Goal: Information Seeking & Learning: Learn about a topic

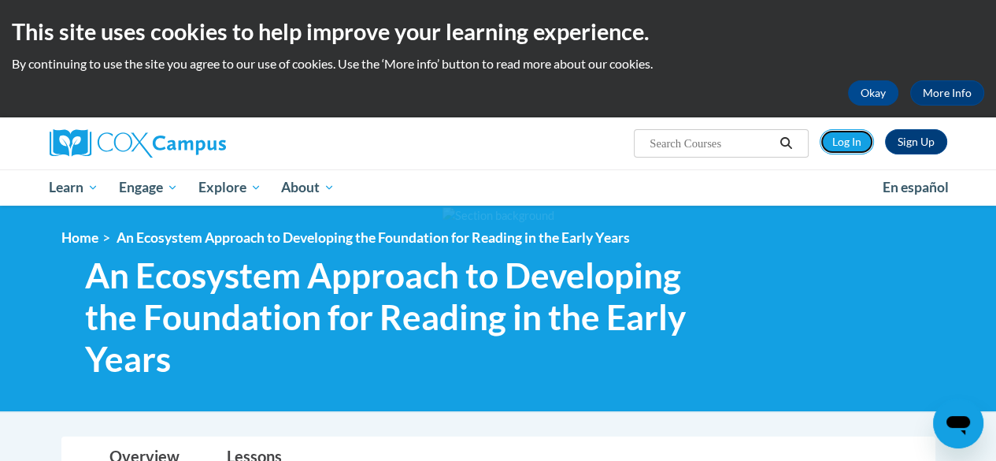
click at [849, 144] on link "Log In" at bounding box center [847, 141] width 54 height 25
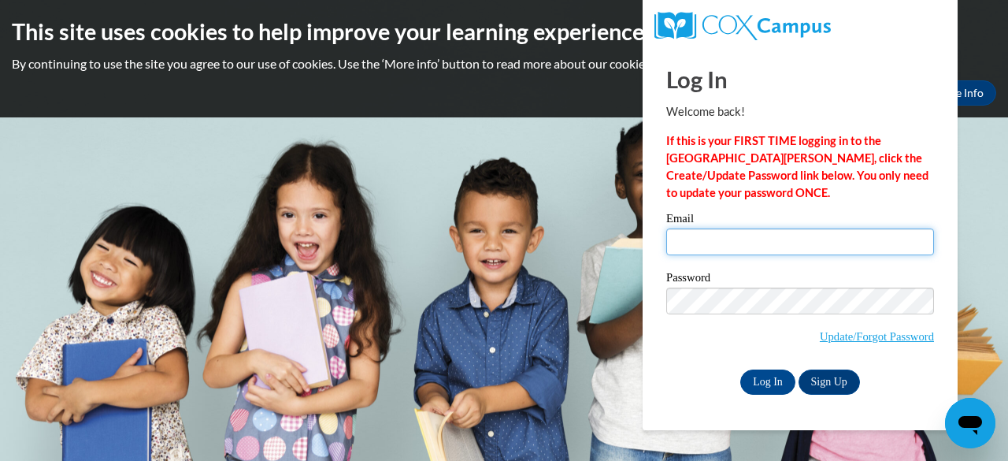
type input "royalk3959@gmail.com"
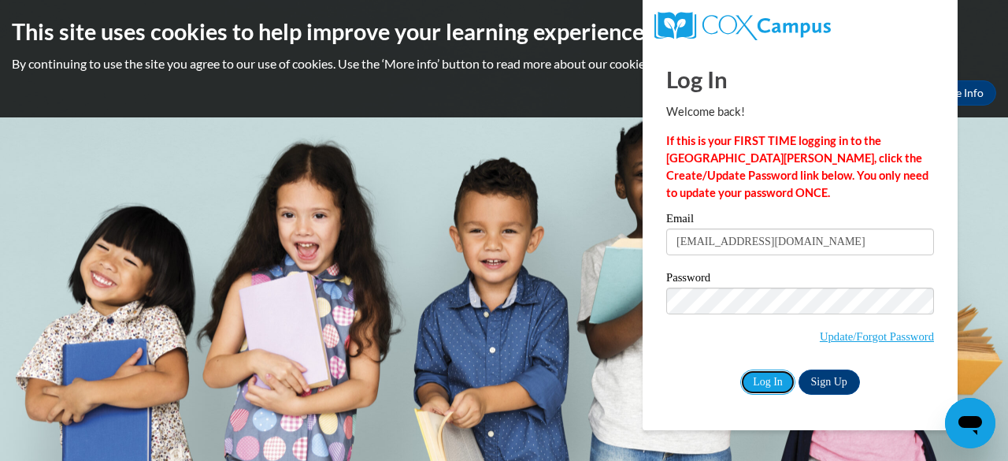
click at [756, 384] on input "Log In" at bounding box center [767, 381] width 55 height 25
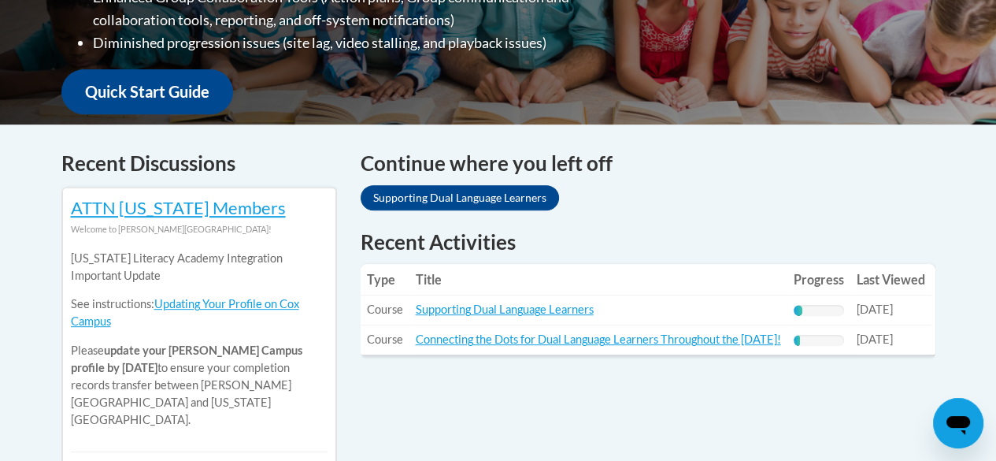
scroll to position [551, 0]
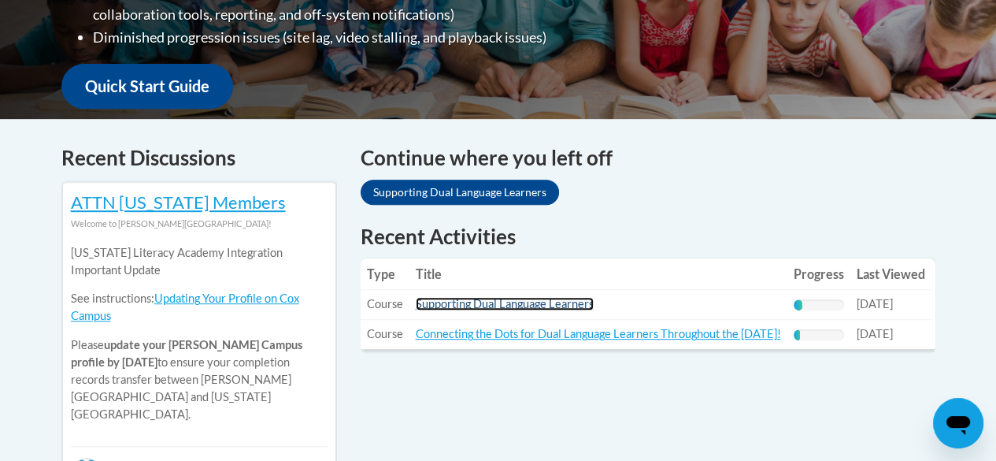
click at [453, 306] on link "Supporting Dual Language Learners" at bounding box center [505, 303] width 178 height 13
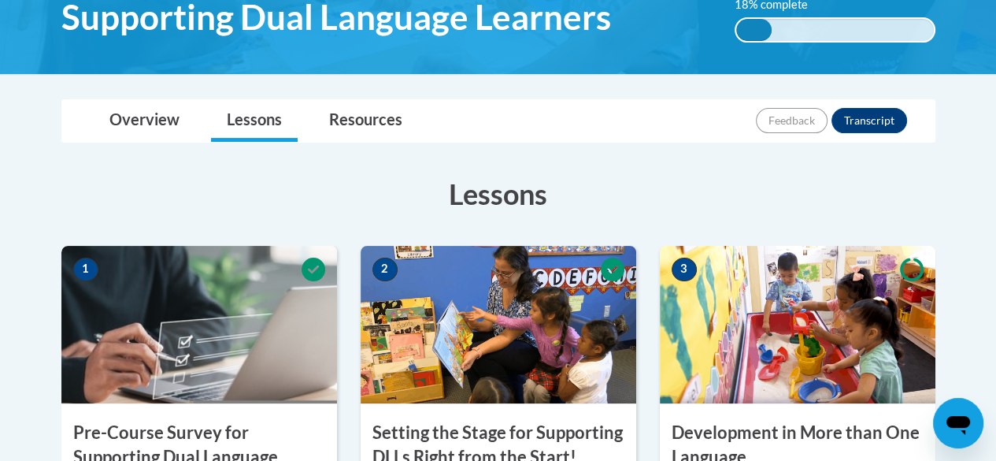
scroll to position [283, 0]
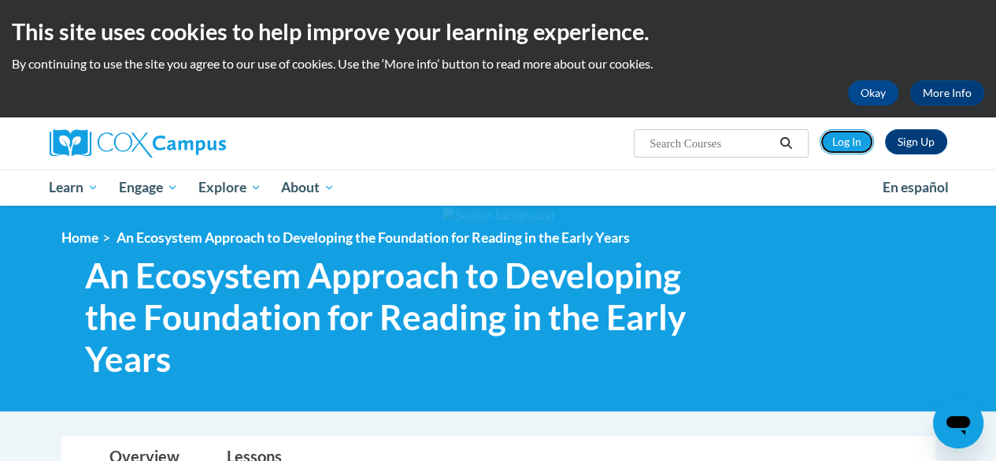
click at [843, 143] on link "Log In" at bounding box center [847, 141] width 54 height 25
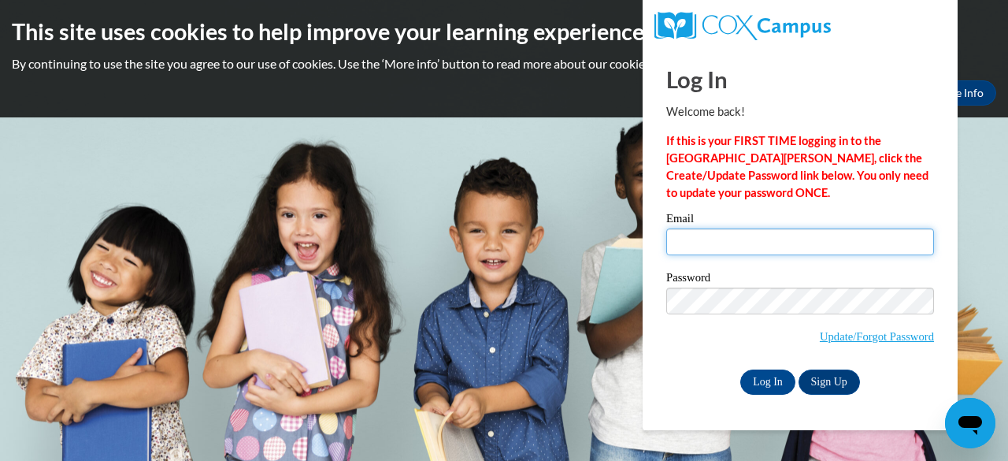
type input "royalk3959@gmail.com"
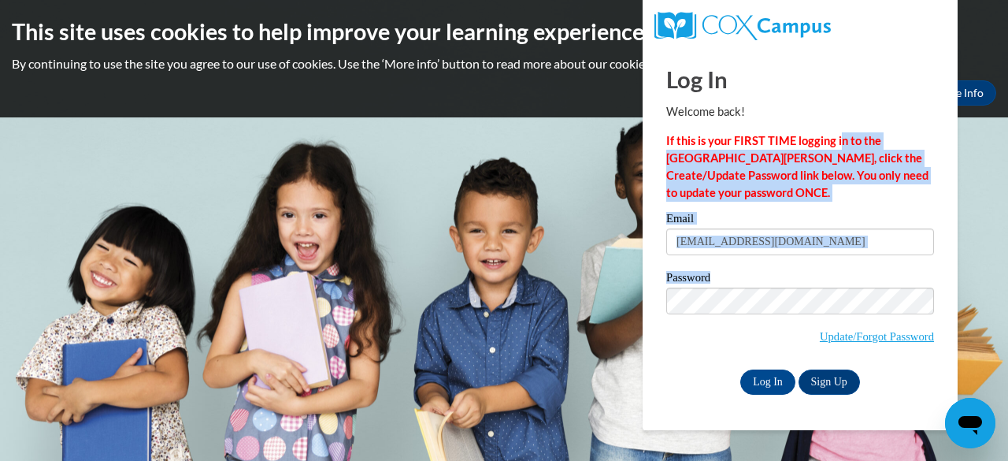
drag, startPoint x: 0, startPoint y: 0, endPoint x: 810, endPoint y: 325, distance: 872.4
click at [810, 325] on div "Log In Welcome back! If this is your FIRST TIME logging in to the NEW Cox Campu…" at bounding box center [800, 220] width 268 height 347
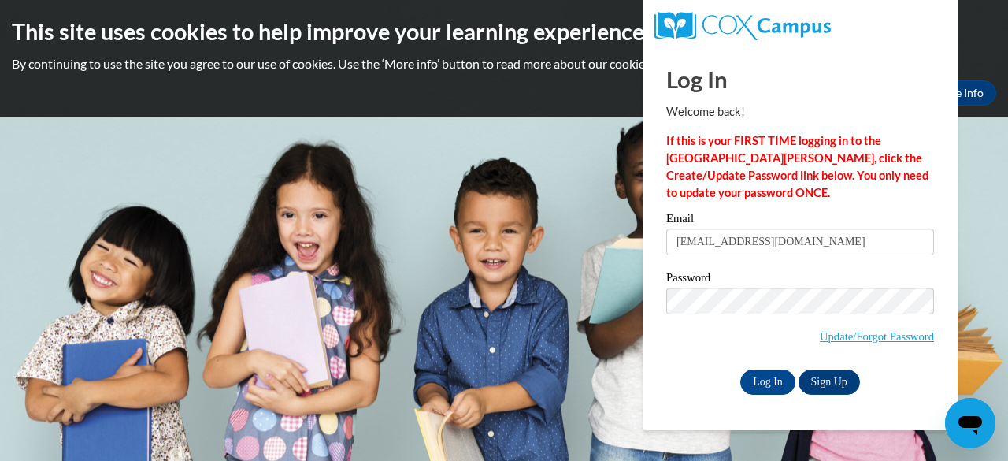
click at [710, 372] on div "Log In Sign Up" at bounding box center [800, 381] width 268 height 25
click at [756, 380] on input "Log In" at bounding box center [767, 381] width 55 height 25
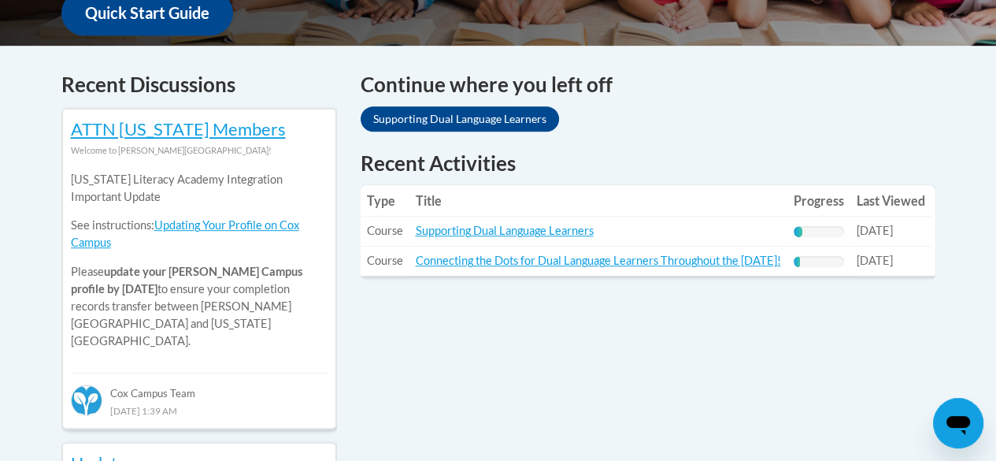
scroll to position [626, 0]
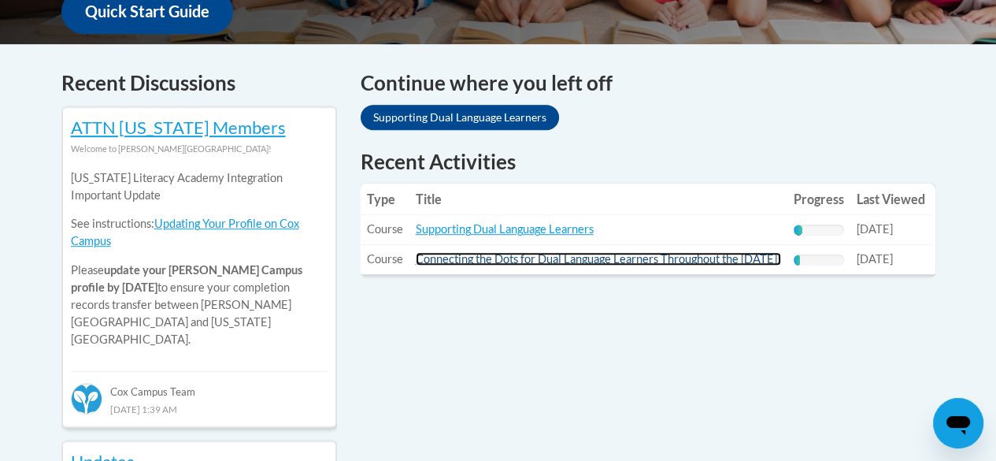
click at [461, 265] on link "Connecting the Dots for Dual Language Learners Throughout the [DATE]!" at bounding box center [598, 258] width 365 height 13
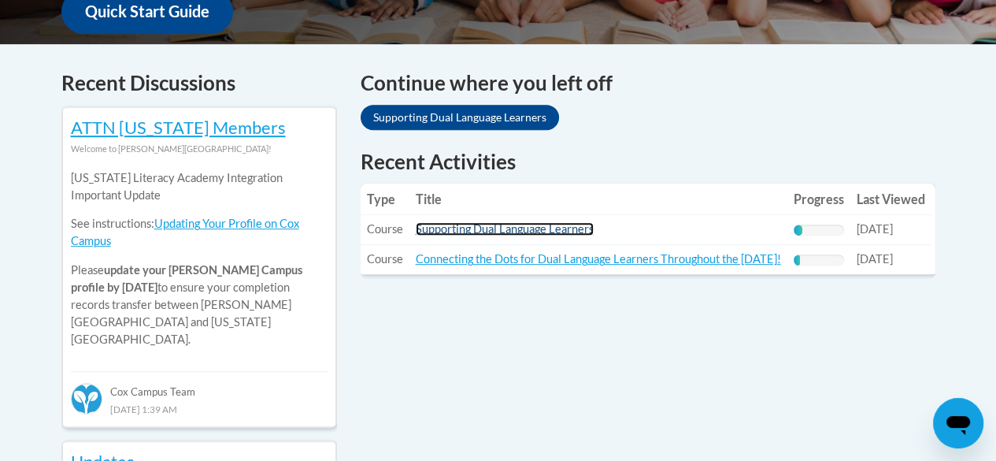
click at [510, 230] on link "Supporting Dual Language Learners" at bounding box center [505, 228] width 178 height 13
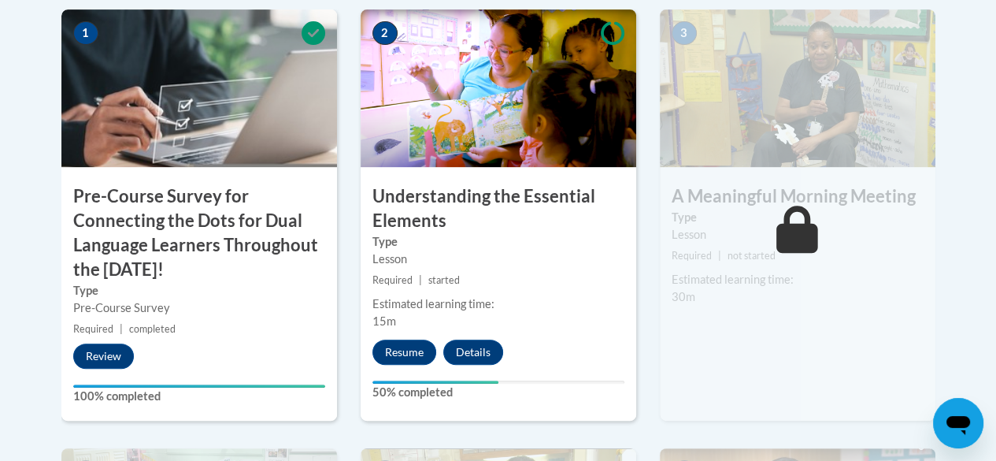
scroll to position [556, 0]
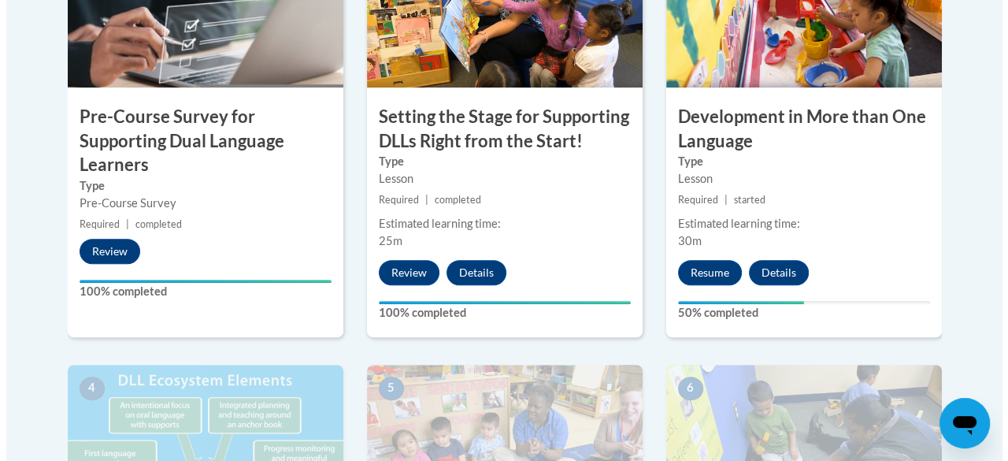
scroll to position [600, 0]
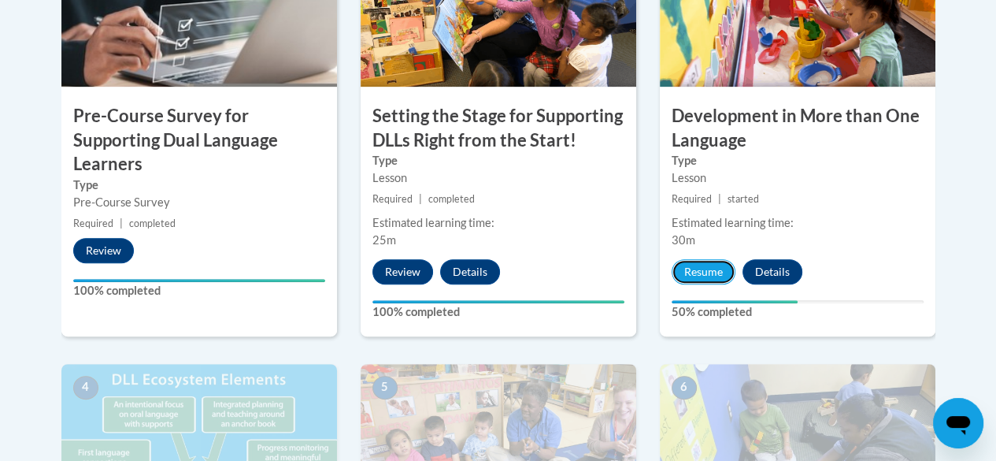
click at [709, 266] on button "Resume" at bounding box center [704, 271] width 64 height 25
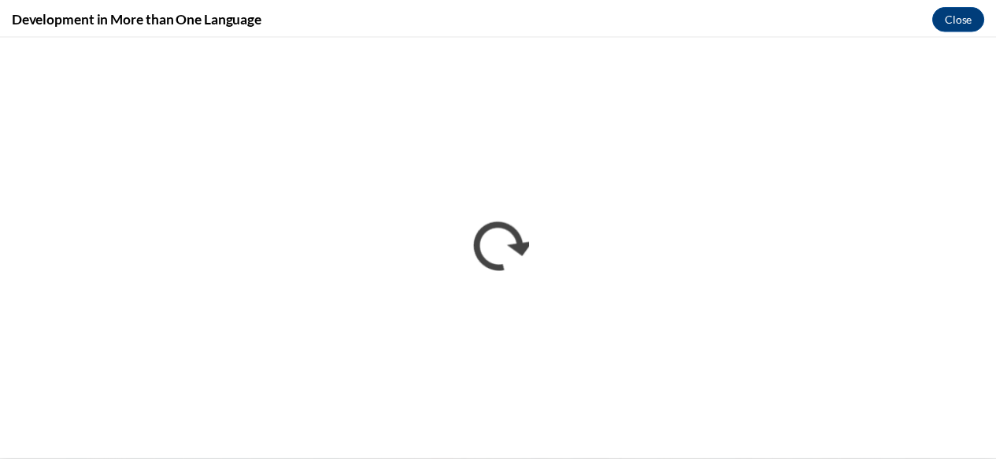
scroll to position [0, 0]
